Goal: Entertainment & Leisure: Browse casually

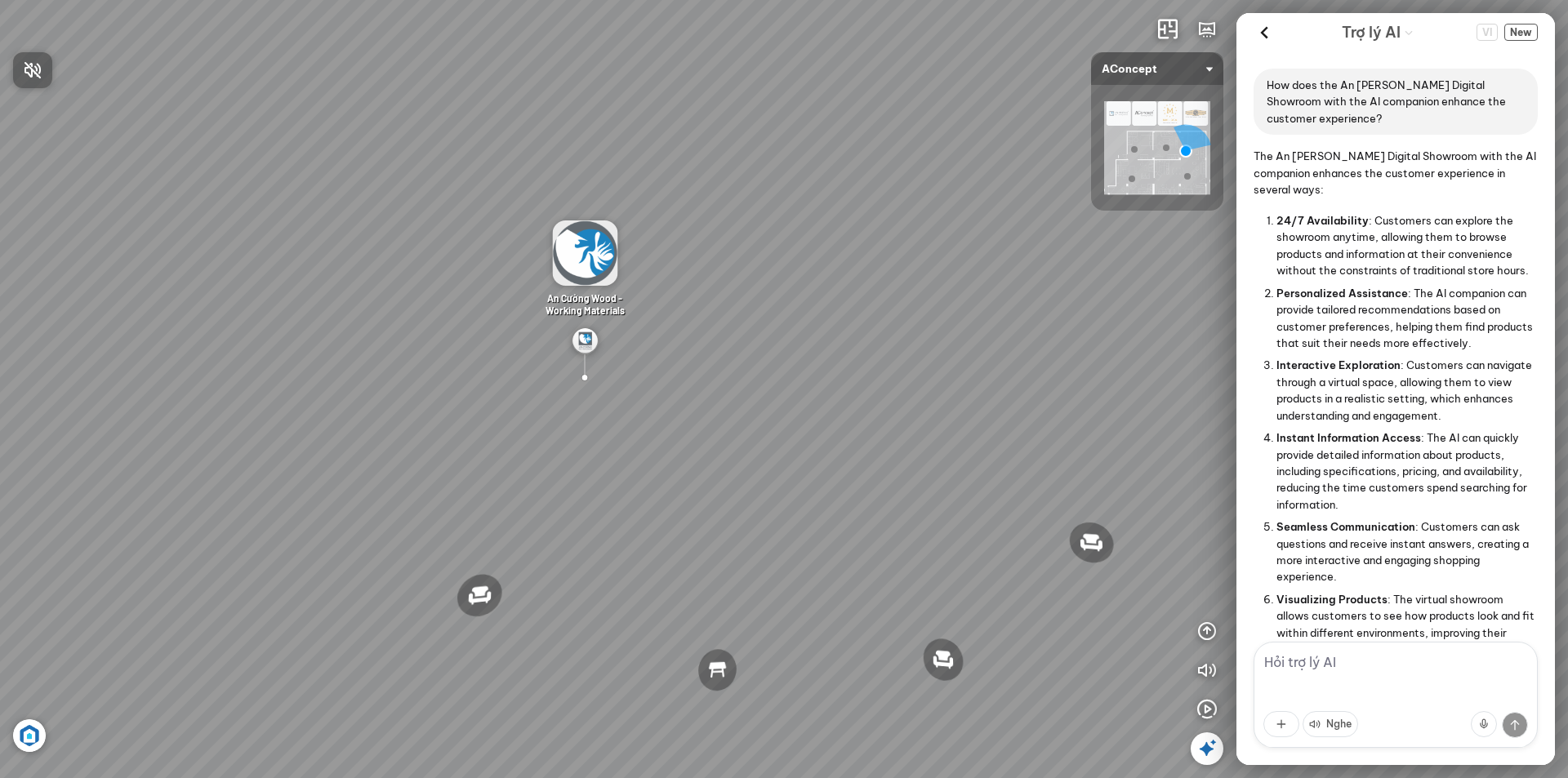
scroll to position [1514, 0]
